Goal: Unclear

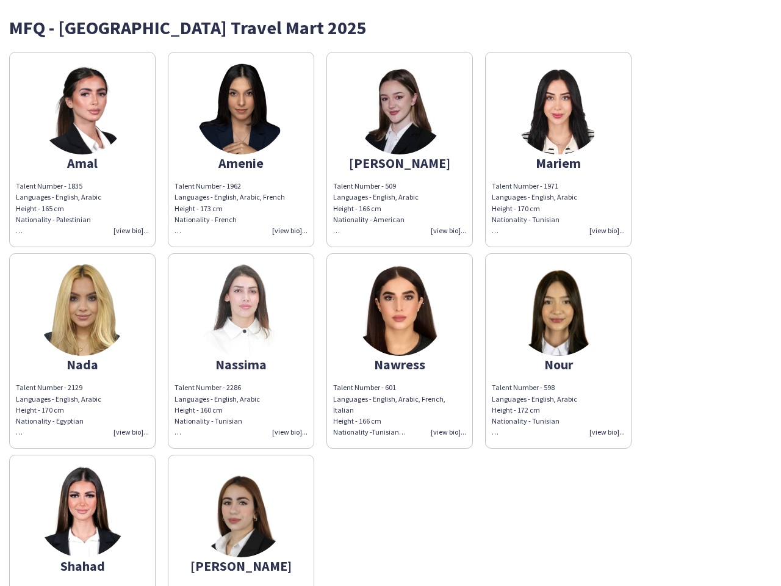
click at [391, 293] on img at bounding box center [400, 310] width 92 height 92
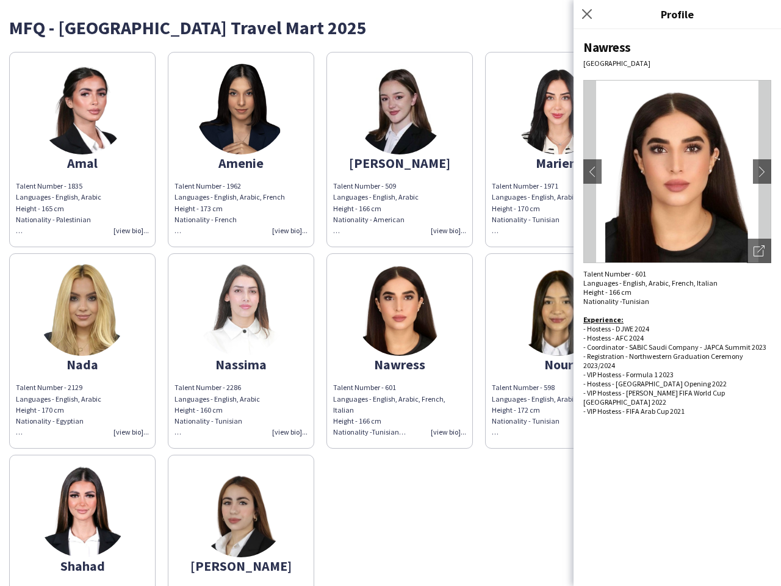
click at [82, 150] on img at bounding box center [83, 109] width 92 height 92
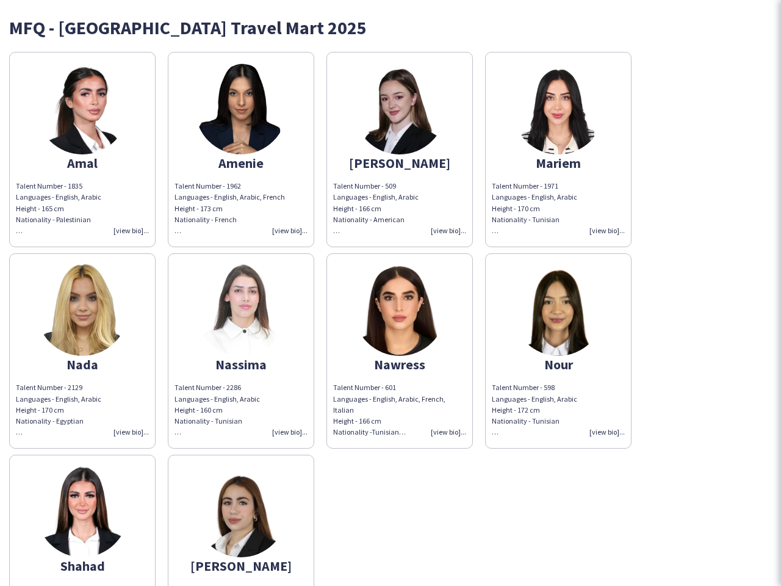
click at [241, 150] on img at bounding box center [241, 109] width 92 height 92
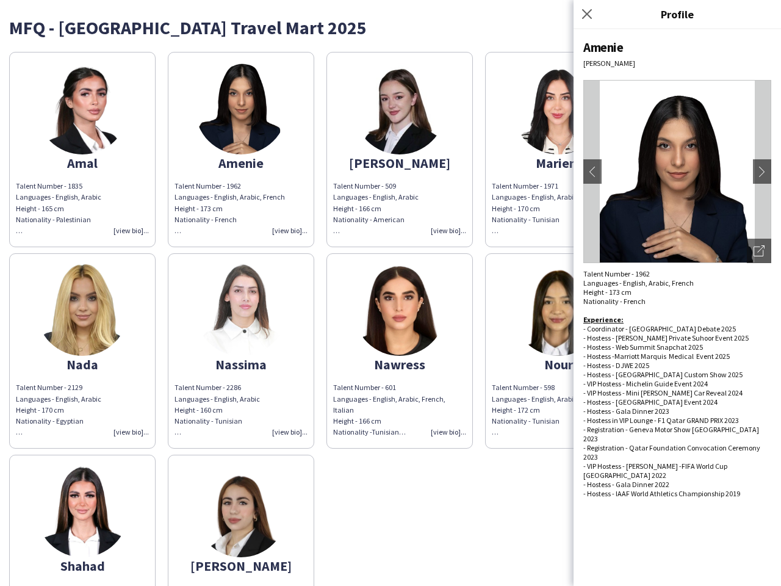
click at [400, 150] on img at bounding box center [400, 109] width 92 height 92
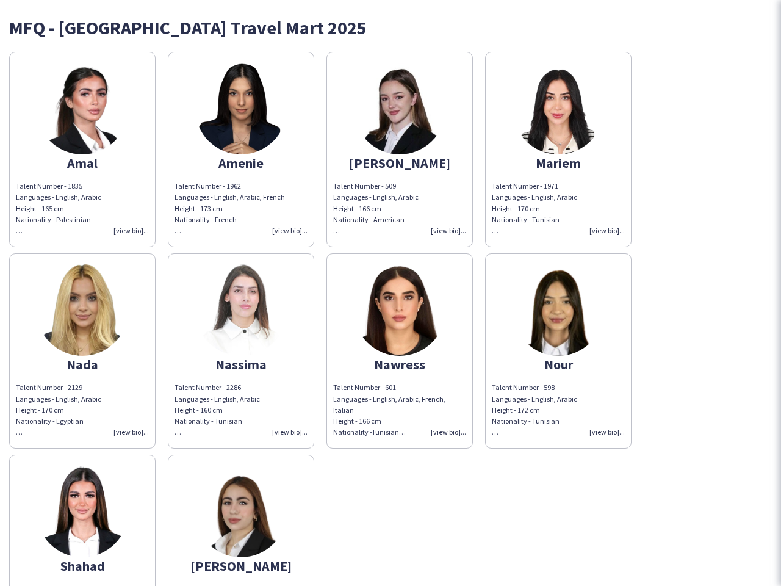
click at [558, 150] on img at bounding box center [559, 109] width 92 height 92
click at [82, 351] on img at bounding box center [83, 310] width 92 height 92
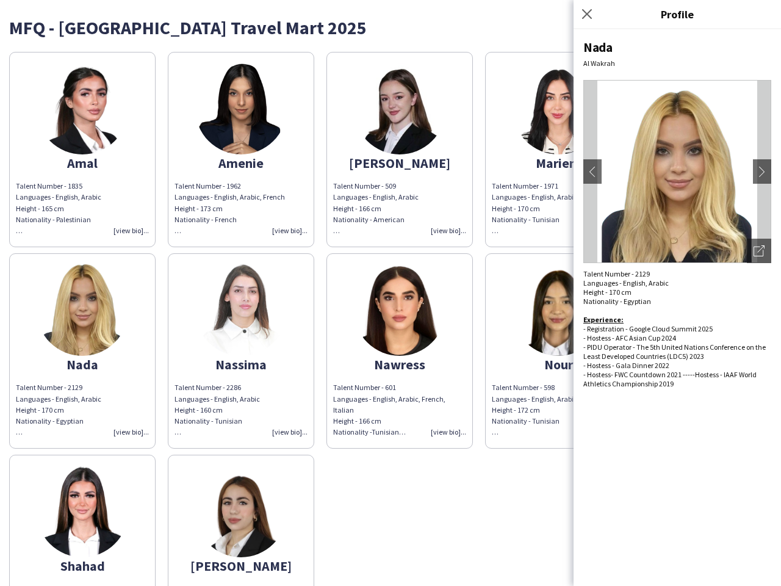
click at [241, 351] on img at bounding box center [241, 310] width 92 height 92
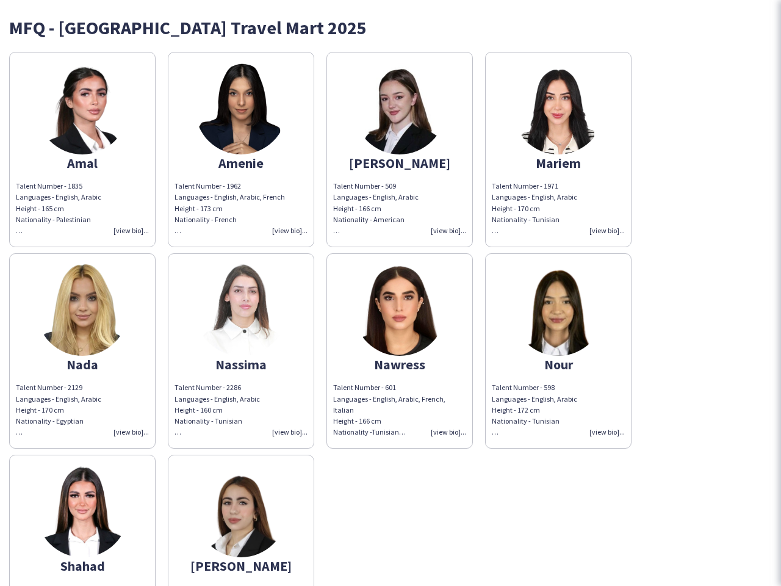
click at [400, 351] on img at bounding box center [400, 310] width 92 height 92
click at [558, 351] on img at bounding box center [559, 310] width 92 height 92
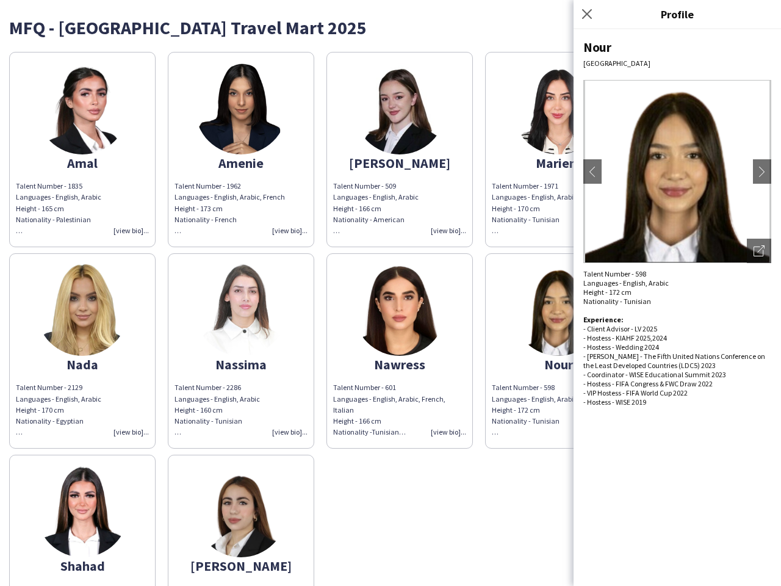
click at [82, 520] on img at bounding box center [83, 512] width 92 height 92
